Goal: Find specific page/section

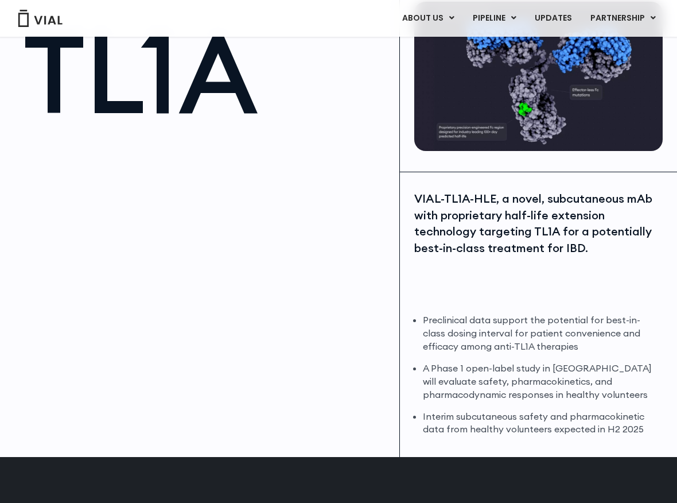
scroll to position [92, 0]
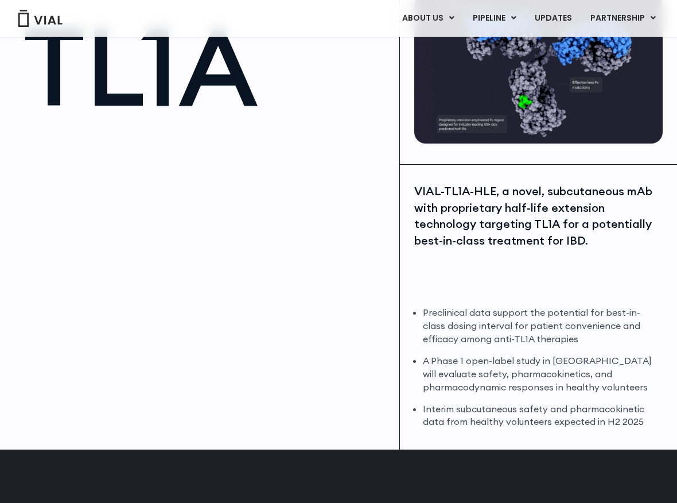
click at [516, 244] on div "VIAL-TL1A-HLE, a novel, subcutaneous mAb with proprietary half-life extension t…" at bounding box center [538, 215] width 248 height 65
click at [595, 194] on div "VIAL-TL1A-HLE, a novel, subcutaneous mAb with proprietary half-life extension t…" at bounding box center [538, 215] width 248 height 65
click at [518, 217] on div "VIAL-TL1A-HLE, a novel, subcutaneous mAb with proprietary half-life extension t…" at bounding box center [538, 215] width 248 height 65
click at [489, 238] on div "VIAL-TL1A-HLE, a novel, subcutaneous mAb with proprietary half-life extension t…" at bounding box center [538, 215] width 248 height 65
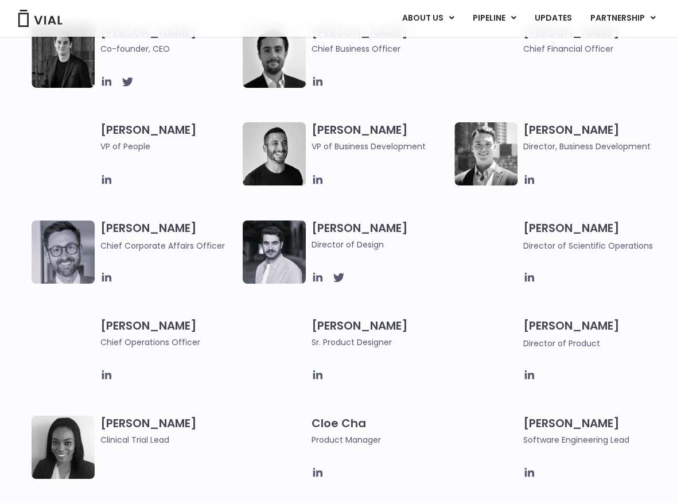
scroll to position [976, 0]
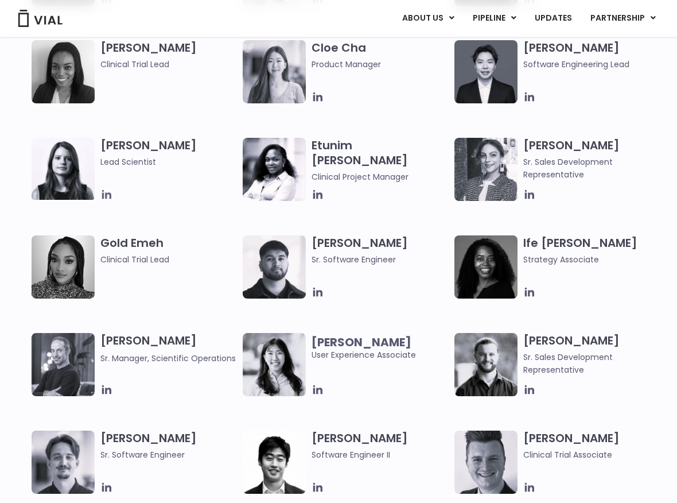
click at [110, 193] on icon at bounding box center [106, 194] width 9 height 9
